Goal: Task Accomplishment & Management: Manage account settings

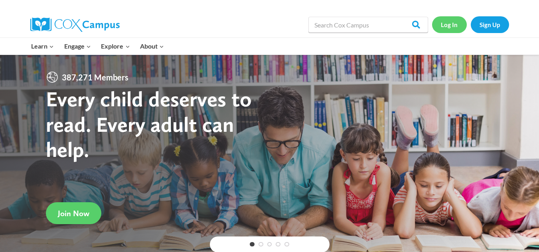
click at [444, 28] on link "Log In" at bounding box center [449, 24] width 35 height 16
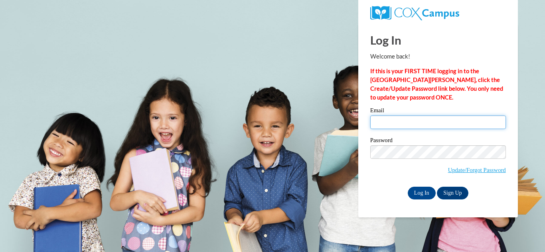
click at [425, 120] on input "Email" at bounding box center [438, 123] width 136 height 14
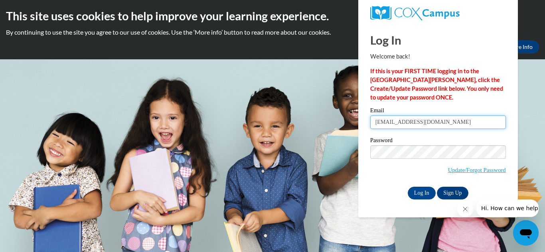
type input "kcody2@mywest.ga.edu"
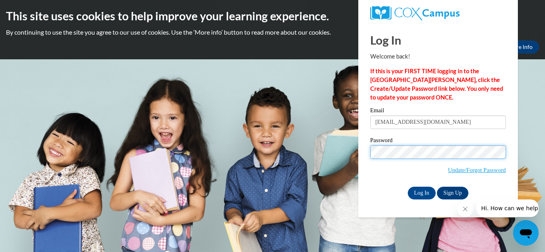
click at [407, 187] on input "Log In" at bounding box center [421, 193] width 28 height 13
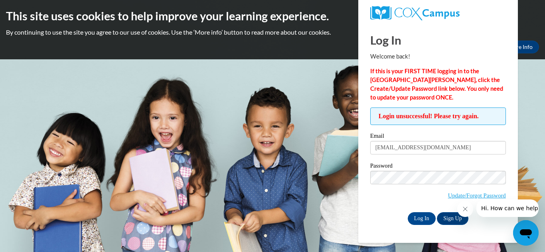
click at [407, 213] on input "Log In" at bounding box center [421, 219] width 28 height 13
click at [463, 197] on link "Update/Forgot Password" at bounding box center [477, 196] width 58 height 6
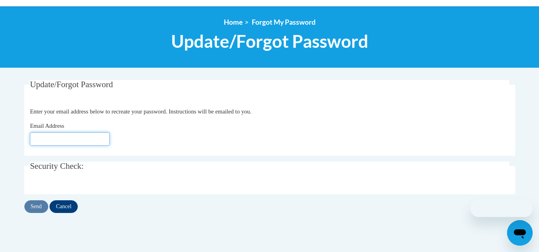
click at [81, 139] on input "Email Address" at bounding box center [70, 139] width 80 height 14
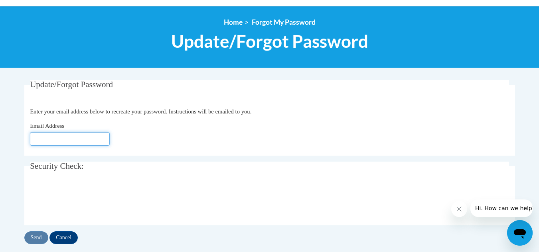
type input "[EMAIL_ADDRESS][DOMAIN_NAME]"
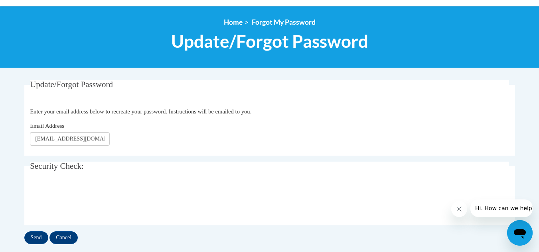
scroll to position [159, 0]
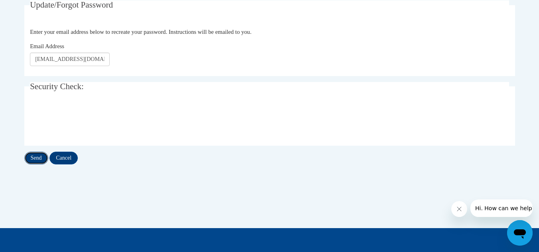
click at [29, 159] on input "Send" at bounding box center [36, 158] width 24 height 13
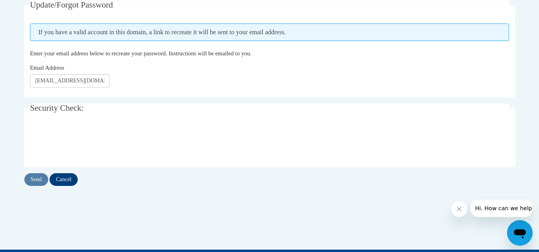
scroll to position [120, 0]
